Goal: Task Accomplishment & Management: Manage account settings

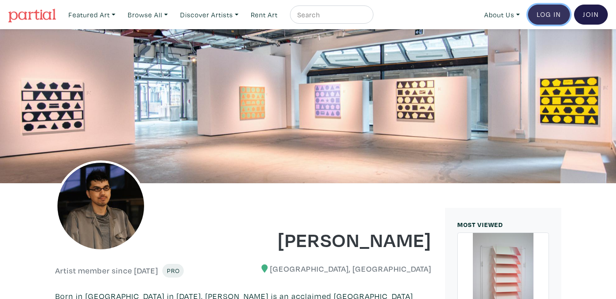
click at [547, 16] on link "Log In" at bounding box center [549, 15] width 42 height 20
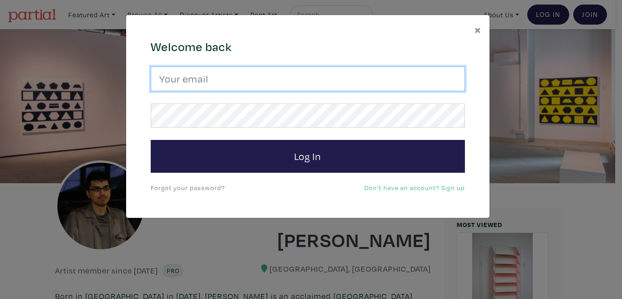
type input "kylepyip@gmail.com"
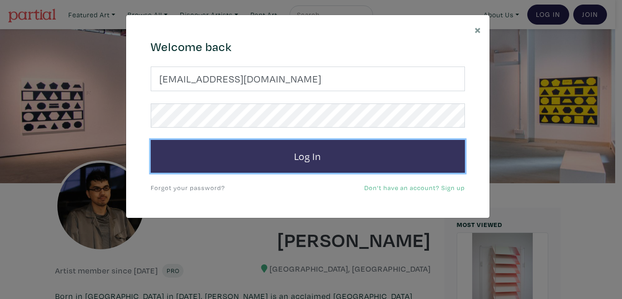
click at [286, 145] on button "Log In" at bounding box center [308, 156] width 314 height 33
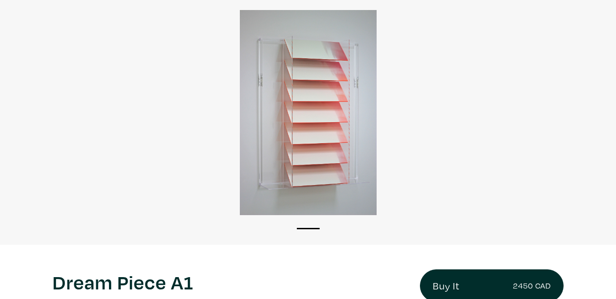
scroll to position [69, 0]
click at [289, 177] on div at bounding box center [308, 112] width 616 height 205
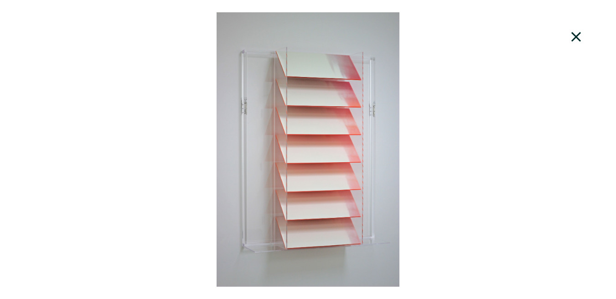
click at [575, 34] on icon at bounding box center [575, 37] width 31 height 25
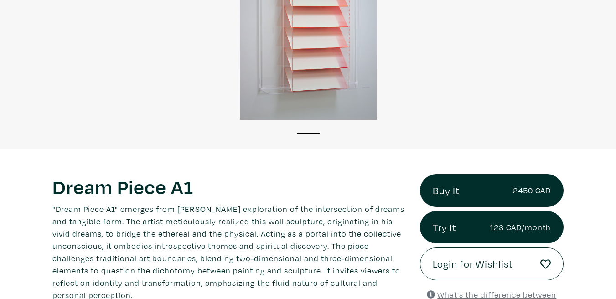
scroll to position [169, 0]
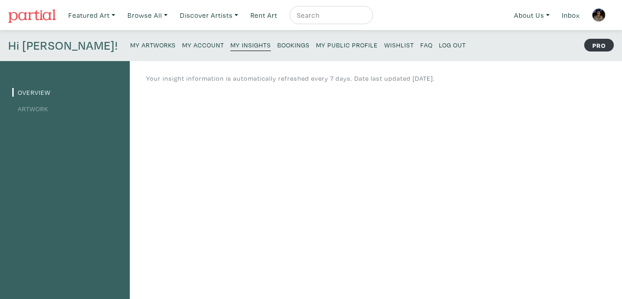
click at [182, 43] on small "My Account" at bounding box center [203, 45] width 42 height 9
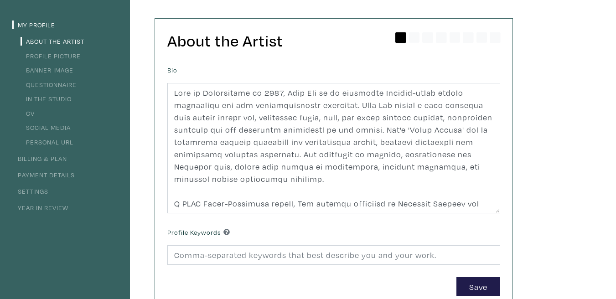
scroll to position [72, 0]
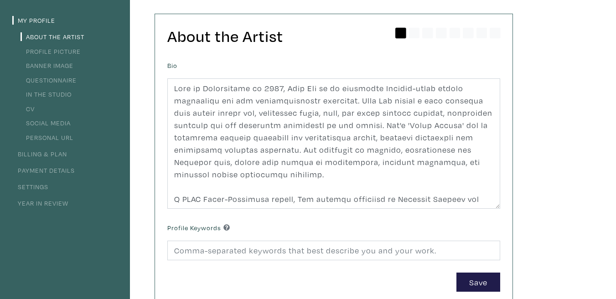
click at [31, 108] on link "CV" at bounding box center [28, 108] width 14 height 9
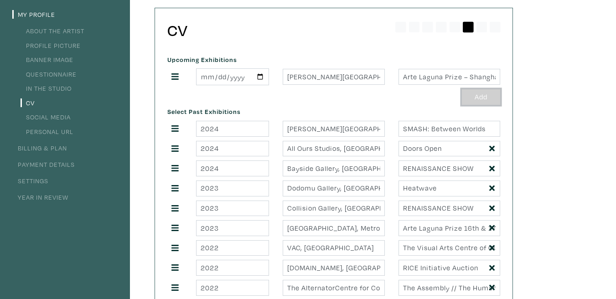
scroll to position [78, 0]
click at [483, 98] on button "Add" at bounding box center [481, 97] width 38 height 16
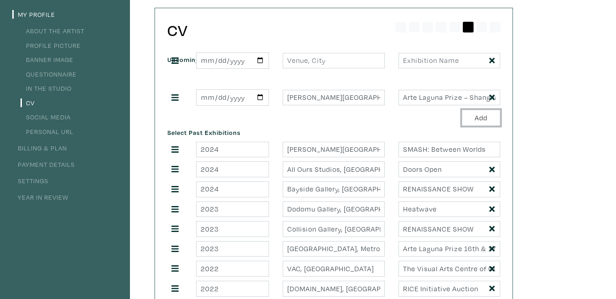
drag, startPoint x: 176, startPoint y: 96, endPoint x: 176, endPoint y: 64, distance: 31.4
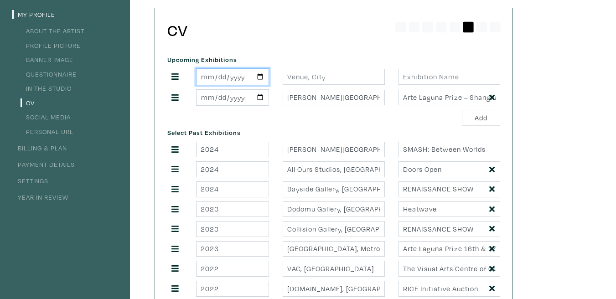
click at [256, 75] on input "date" at bounding box center [232, 76] width 73 height 17
type input "2025-09-15"
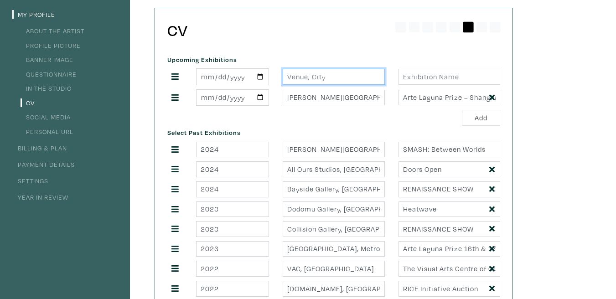
click at [309, 74] on input "text" at bounding box center [333, 77] width 102 height 16
type input "B"
type input "Bevy, [GEOGRAPHIC_DATA]"
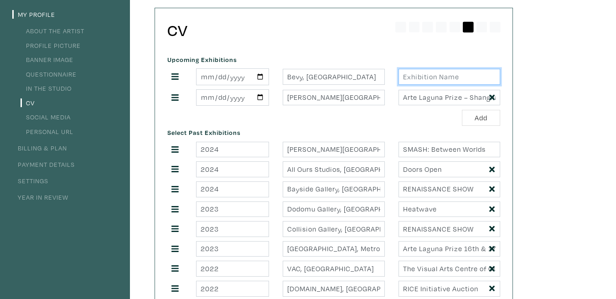
click at [440, 77] on input "text" at bounding box center [449, 77] width 102 height 16
paste input "[PERSON_NAME] Art Advisor – Official Launch Party"
drag, startPoint x: 437, startPoint y: 75, endPoint x: 346, endPoint y: 75, distance: 91.1
click at [346, 75] on div "2025-09-15 Bevy, Toronto Degen Lisi Art Advisor – Official Launch Party" at bounding box center [333, 76] width 346 height 17
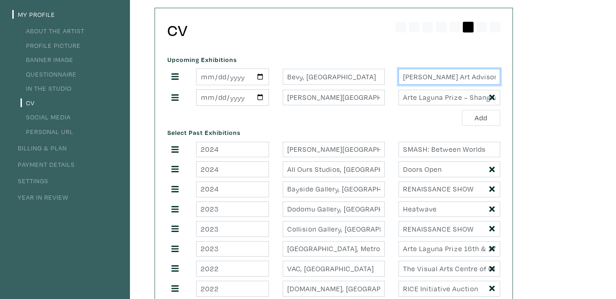
type input "[PERSON_NAME] Art Advisor – Official Launch Party"
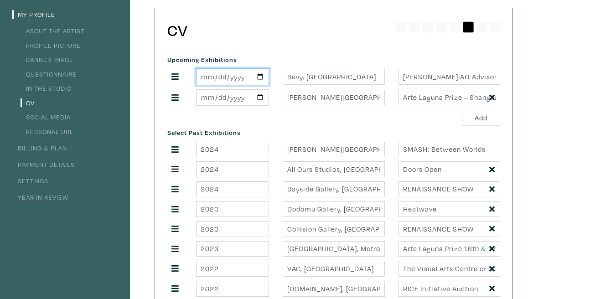
click at [258, 77] on input "2025-09-15" at bounding box center [232, 76] width 73 height 17
type input "[DATE]"
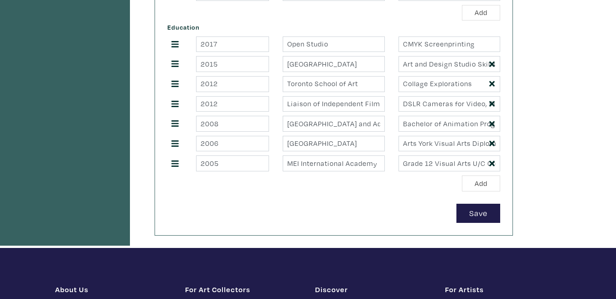
scroll to position [3748, 0]
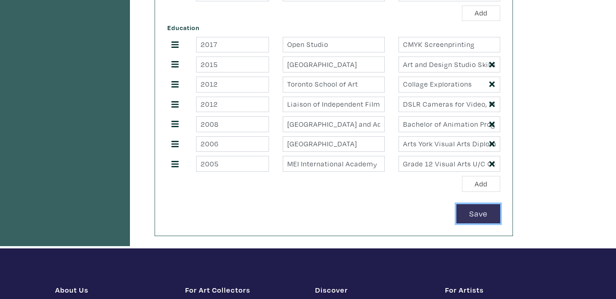
click at [476, 213] on button "Save" at bounding box center [478, 214] width 44 height 20
click at [488, 214] on button "Save" at bounding box center [478, 214] width 44 height 20
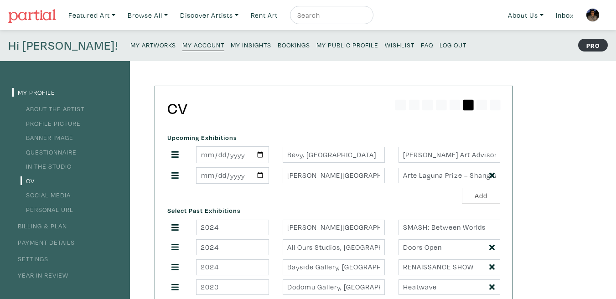
scroll to position [21, 0]
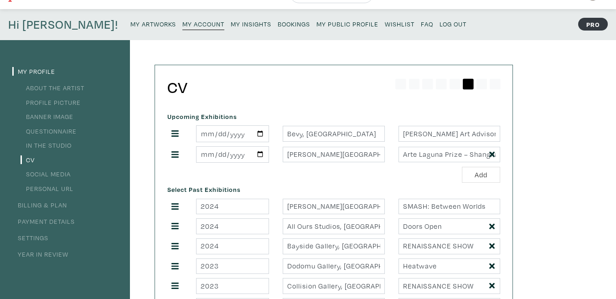
click at [57, 173] on link "Social Media" at bounding box center [46, 173] width 50 height 9
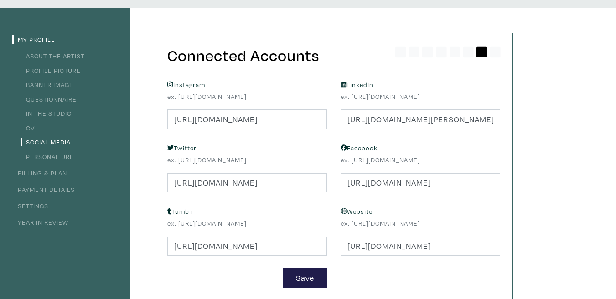
scroll to position [50, 0]
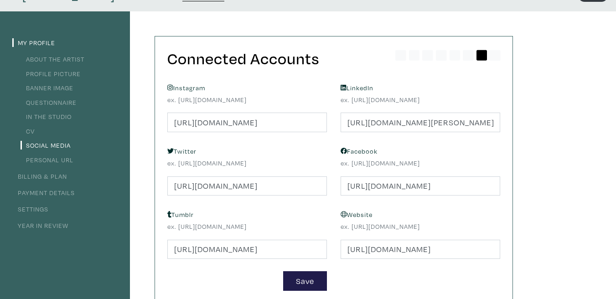
click at [66, 164] on li "Personal URL" at bounding box center [64, 159] width 105 height 12
click at [60, 162] on link "Personal URL" at bounding box center [47, 159] width 53 height 9
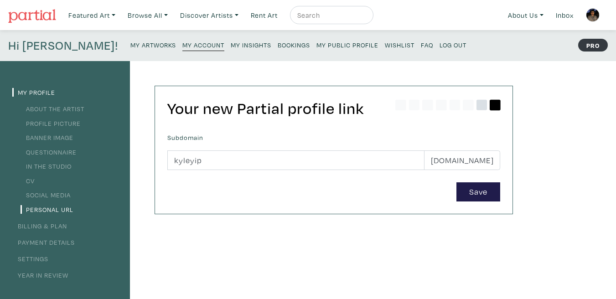
click at [483, 106] on icon at bounding box center [481, 104] width 11 height 11
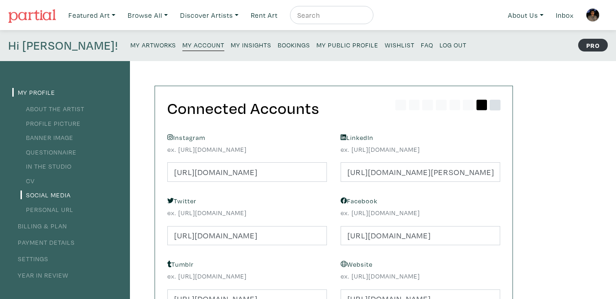
click at [493, 107] on icon at bounding box center [494, 104] width 11 height 11
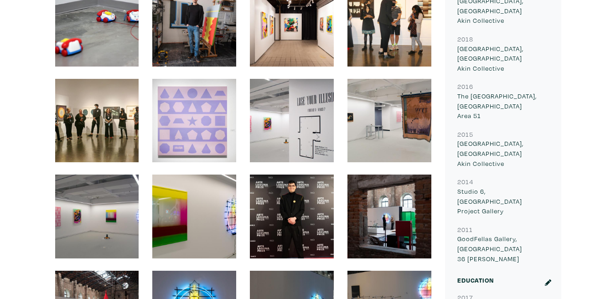
scroll to position [8848, 0]
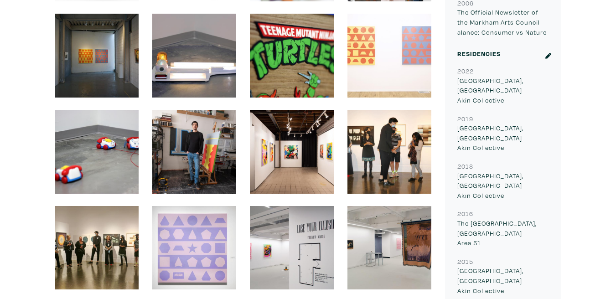
scroll to position [8696, 0]
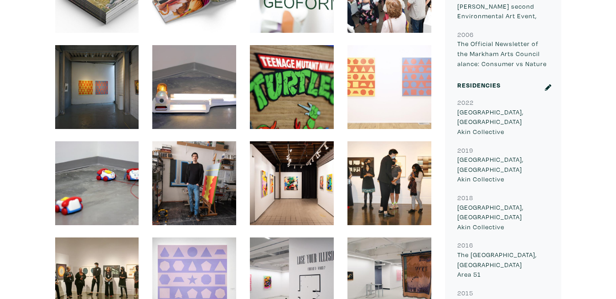
click at [312, 72] on img at bounding box center [292, 87] width 84 height 84
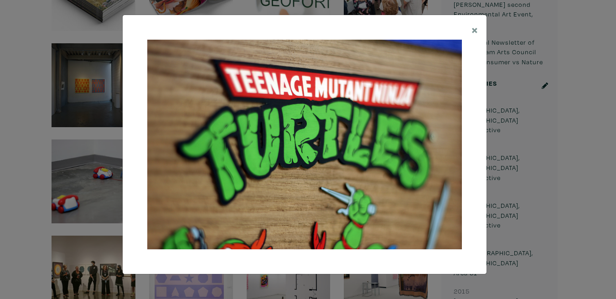
scroll to position [8698, 0]
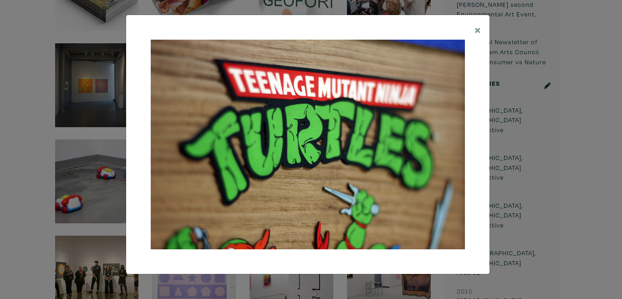
click at [82, 134] on div "× Save changes Close" at bounding box center [311, 149] width 622 height 299
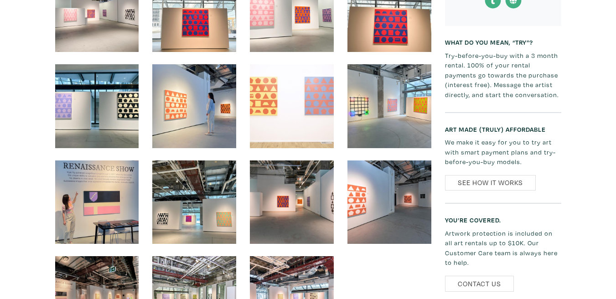
scroll to position [9637, 0]
